Goal: Information Seeking & Learning: Learn about a topic

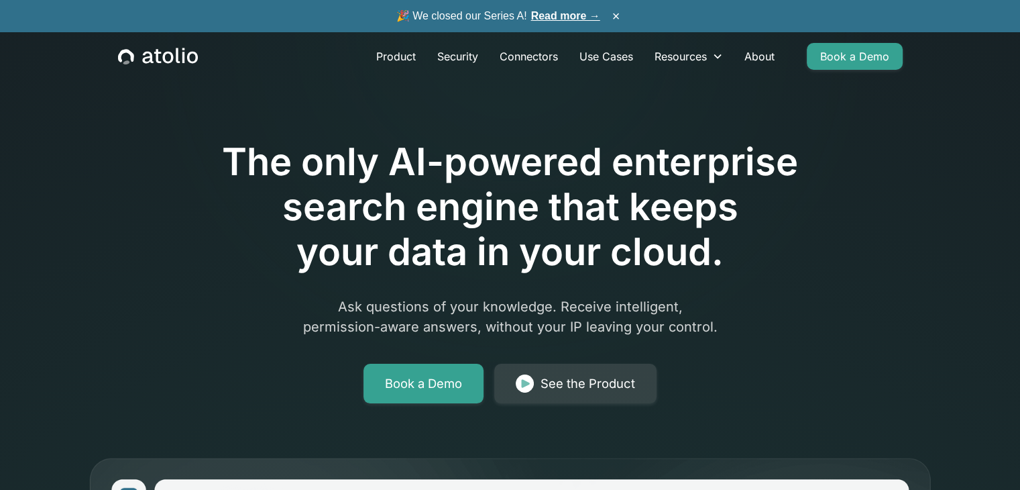
click at [295, 119] on div at bounding box center [510, 101] width 687 height 75
click at [564, 16] on link "Read more →" at bounding box center [565, 15] width 69 height 11
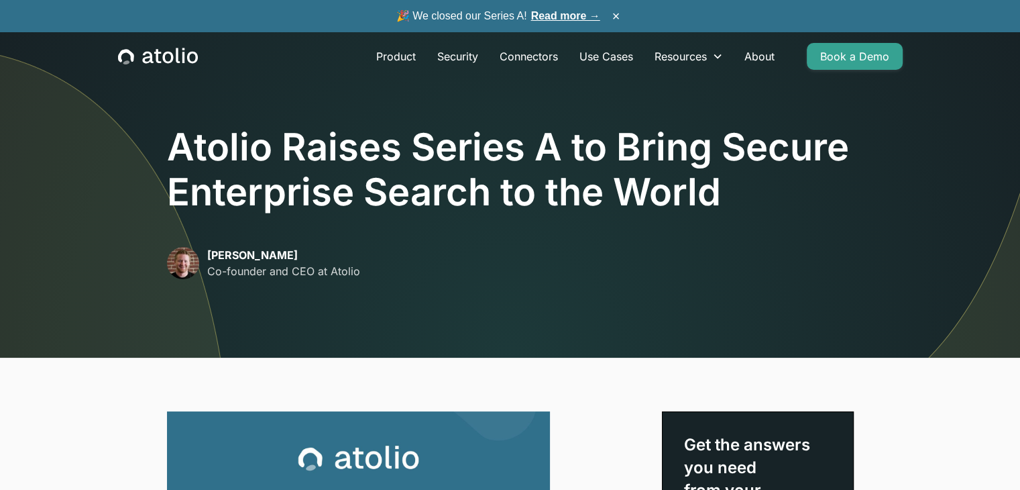
click at [562, 17] on link "Read more →" at bounding box center [565, 15] width 69 height 11
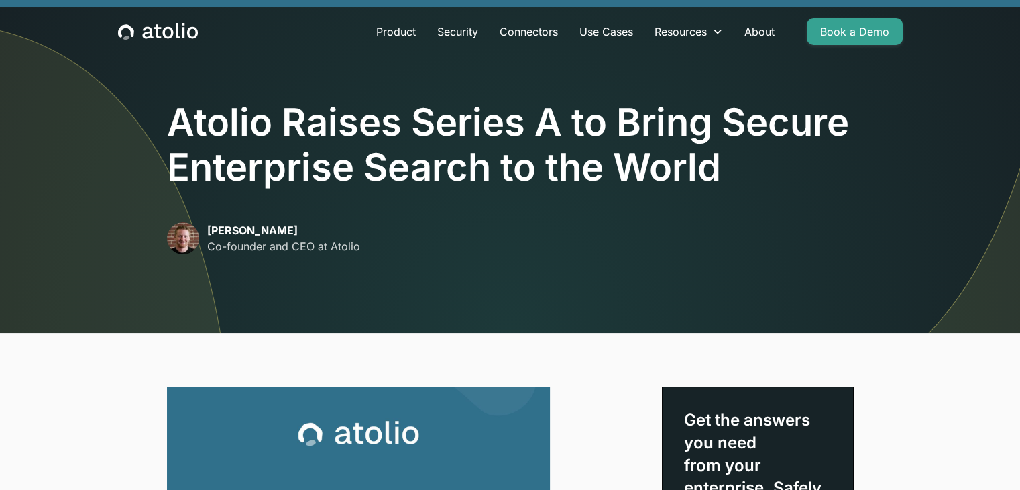
scroll to position [22, 0]
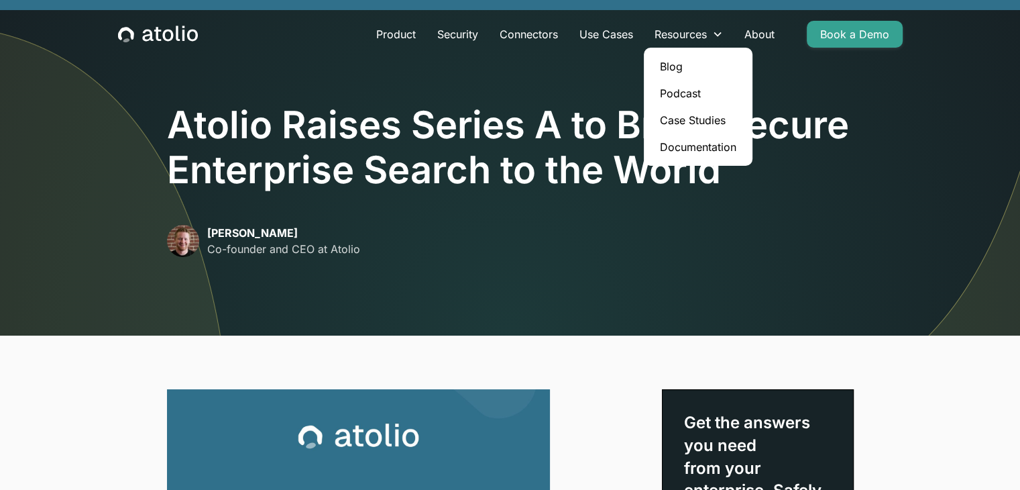
click at [674, 68] on link "Blog" at bounding box center [698, 66] width 98 height 27
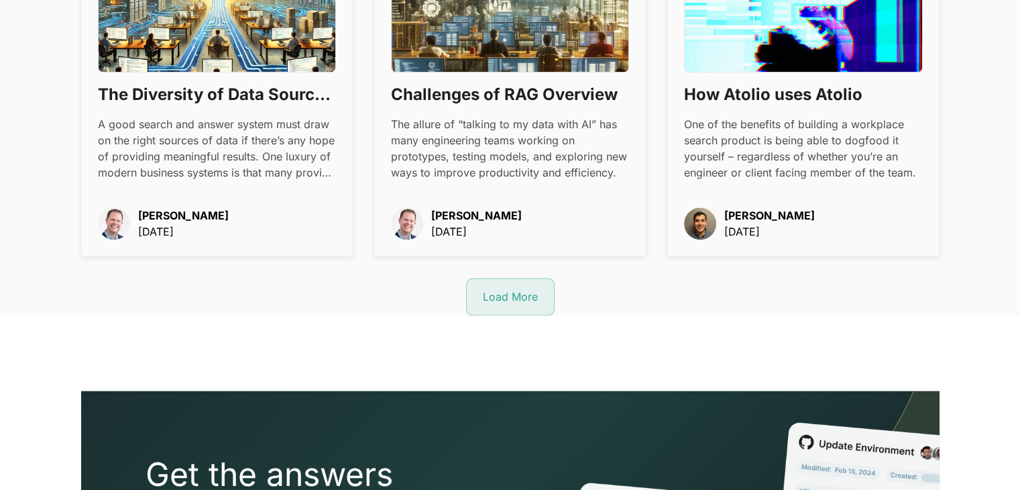
scroll to position [1738, 0]
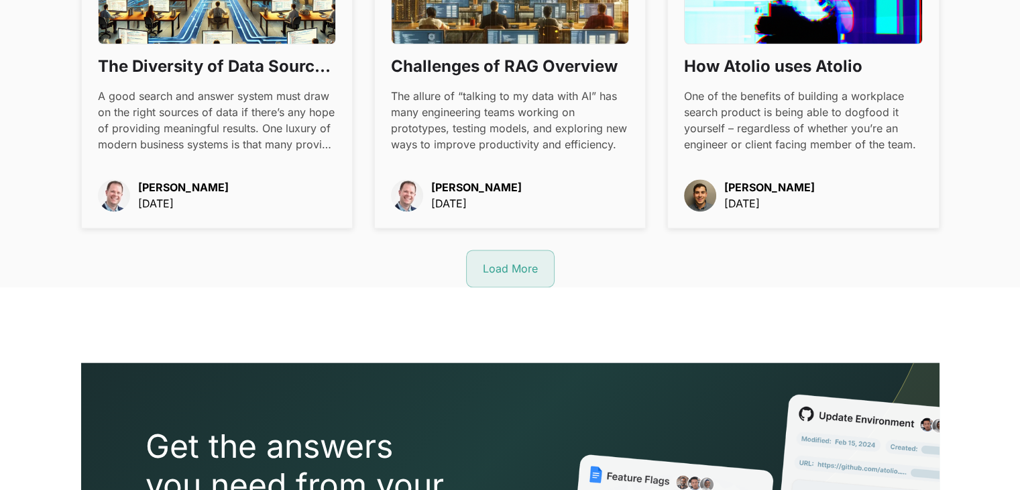
click at [505, 262] on div "Load More" at bounding box center [510, 268] width 55 height 16
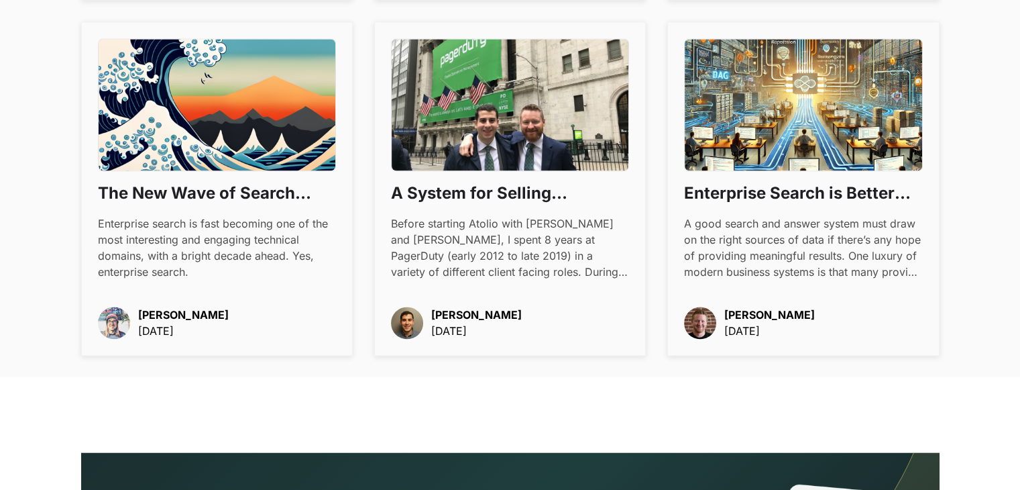
scroll to position [1962, 0]
